Goal: Information Seeking & Learning: Learn about a topic

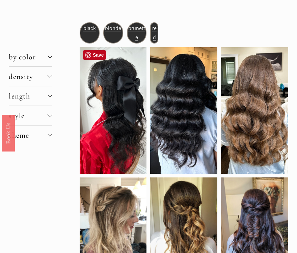
scroll to position [31, 0]
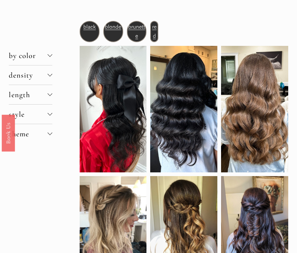
click at [46, 73] on span "density" at bounding box center [28, 75] width 39 height 9
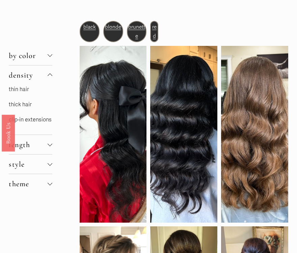
click at [23, 87] on link "thin hair" at bounding box center [19, 89] width 20 height 7
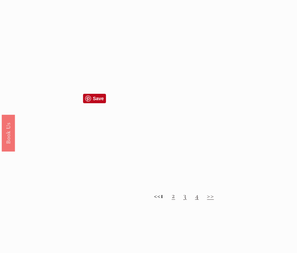
scroll to position [402, 0]
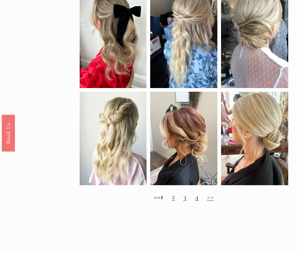
click at [179, 195] on h2 "<< 1 2 3 4 >>" at bounding box center [184, 196] width 208 height 9
click at [175, 199] on link "2" at bounding box center [173, 196] width 3 height 9
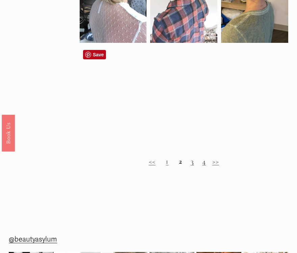
scroll to position [420, 0]
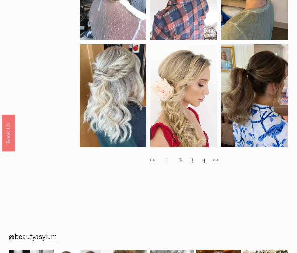
click at [189, 159] on h2 "<< 1 2 3 4 >>" at bounding box center [184, 159] width 208 height 9
click at [193, 161] on link "3" at bounding box center [192, 158] width 3 height 9
